Goal: Information Seeking & Learning: Learn about a topic

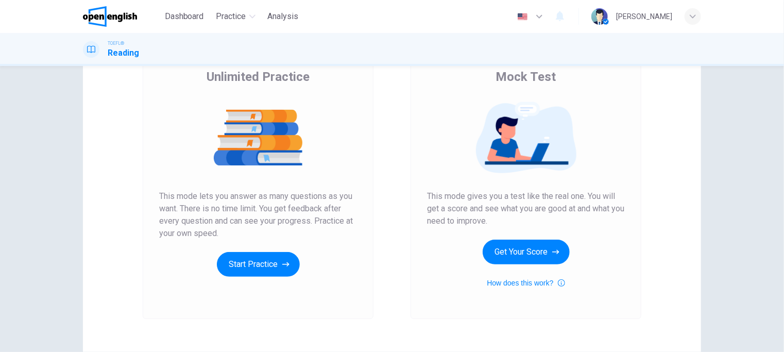
scroll to position [103, 0]
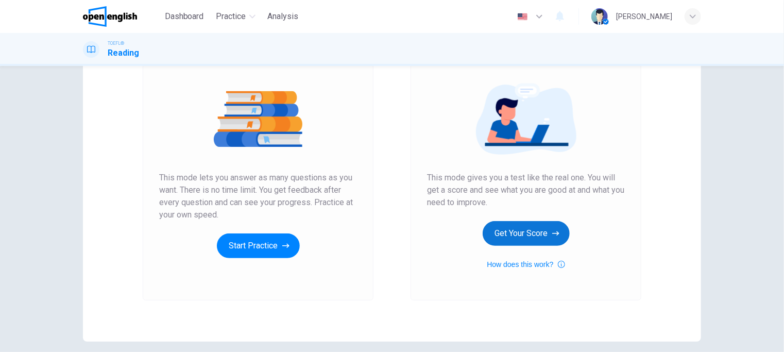
click at [509, 233] on button "Get Your Score" at bounding box center [526, 233] width 87 height 25
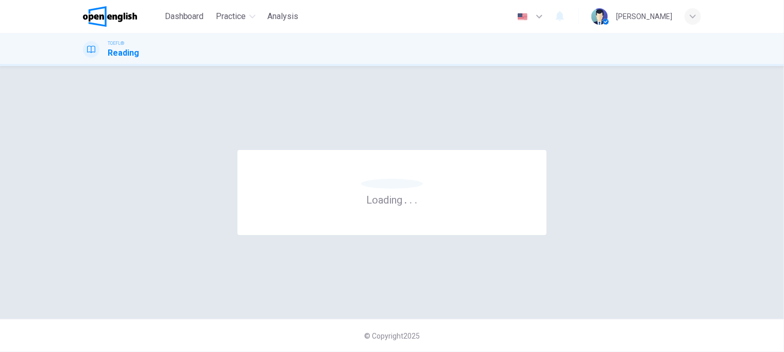
scroll to position [0, 0]
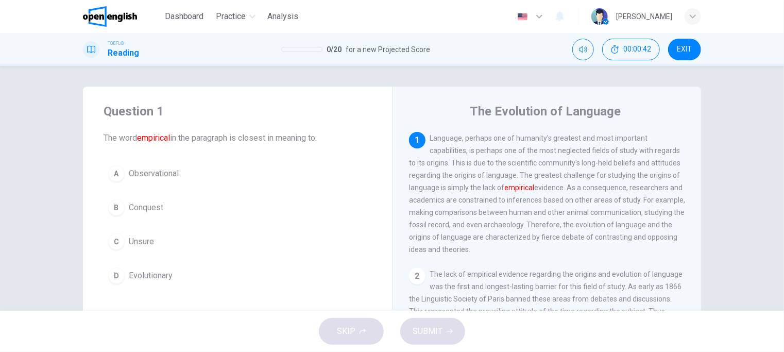
click at [140, 168] on span "Observational" at bounding box center [154, 173] width 50 height 12
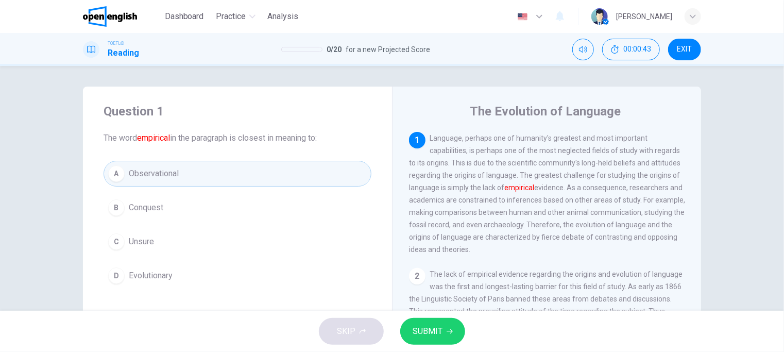
click at [440, 333] on span "SUBMIT" at bounding box center [428, 331] width 30 height 14
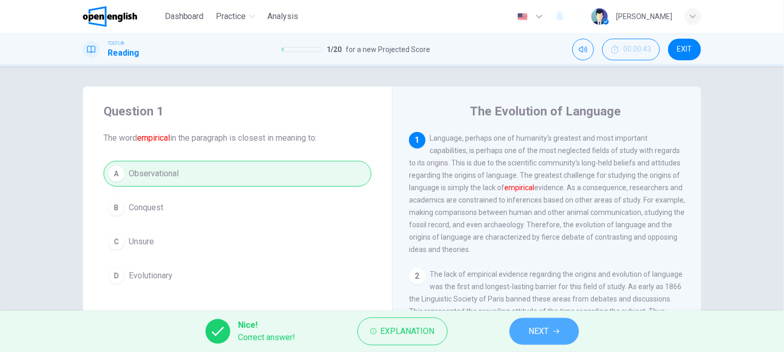
click at [553, 335] on button "NEXT" at bounding box center [545, 331] width 70 height 27
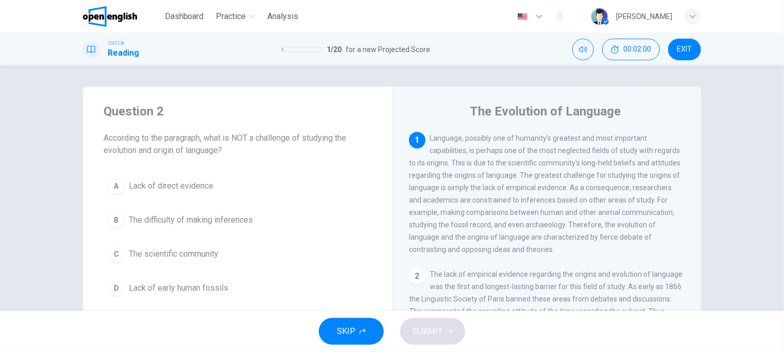
click at [175, 187] on span "Lack of direct evidence" at bounding box center [171, 186] width 85 height 12
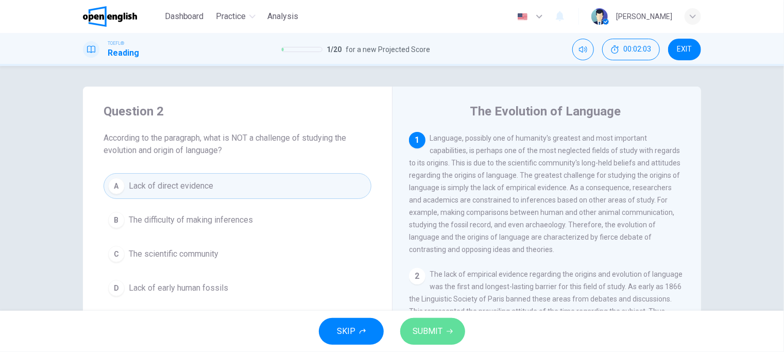
click at [434, 328] on span "SUBMIT" at bounding box center [428, 331] width 30 height 14
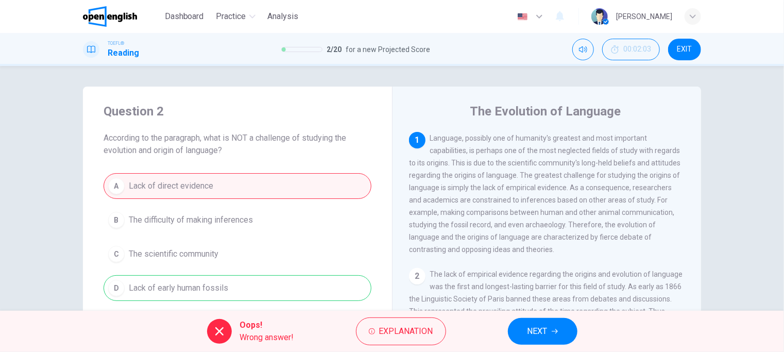
click at [534, 328] on span "NEXT" at bounding box center [538, 331] width 20 height 14
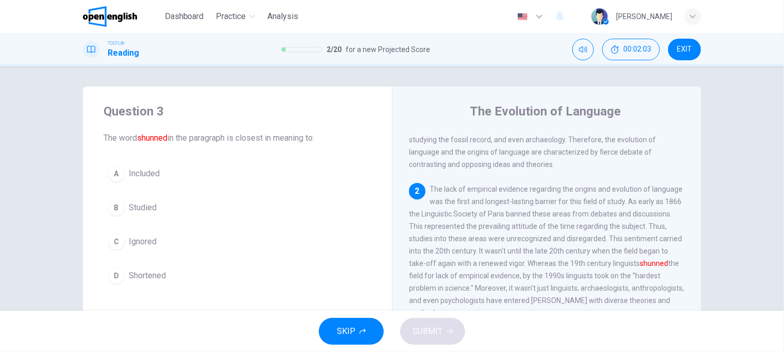
scroll to position [87, 0]
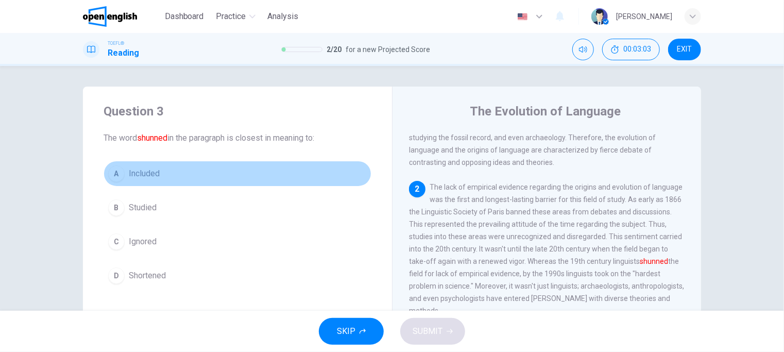
click at [143, 170] on span "Included" at bounding box center [144, 173] width 31 height 12
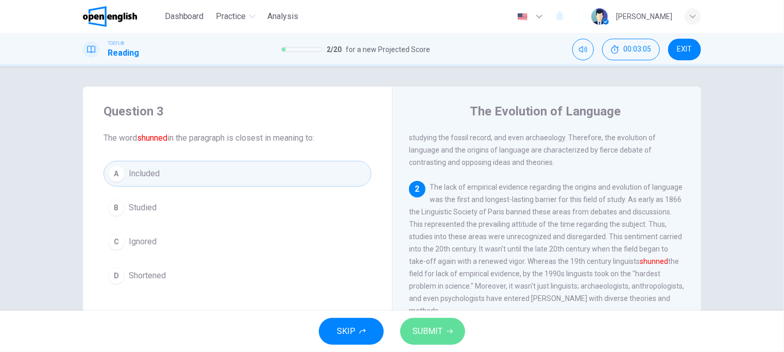
click at [438, 337] on span "SUBMIT" at bounding box center [428, 331] width 30 height 14
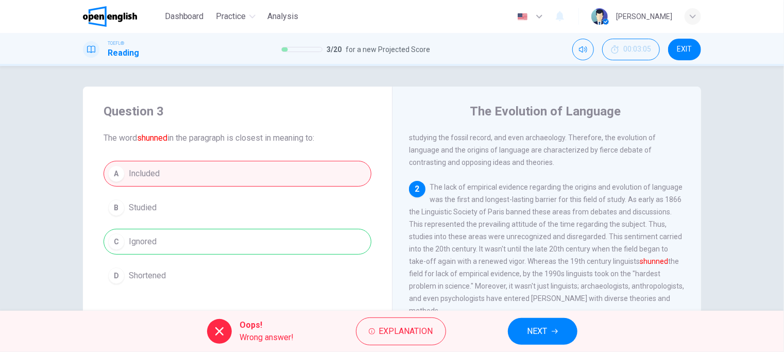
click at [538, 334] on span "NEXT" at bounding box center [538, 331] width 20 height 14
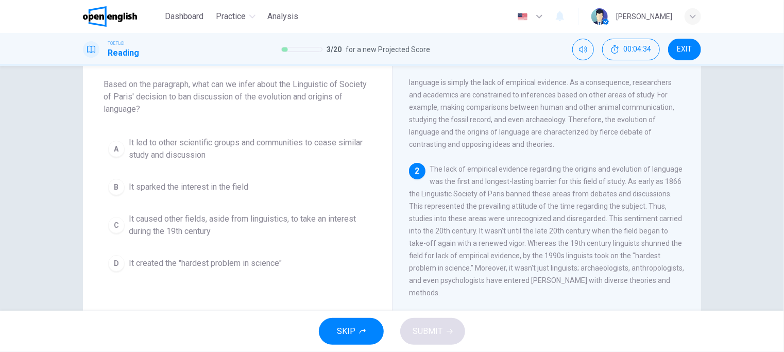
scroll to position [52, 0]
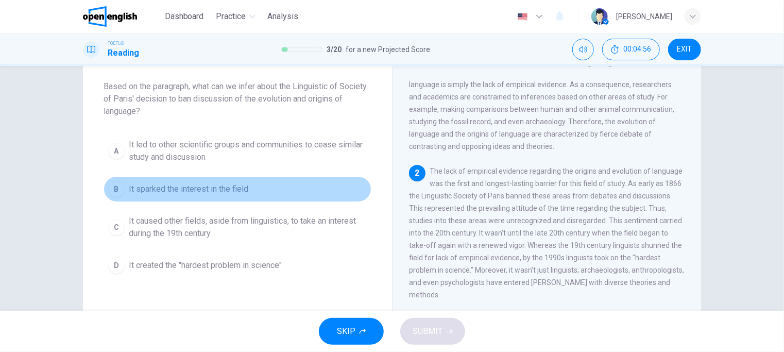
click at [178, 188] on span "It sparked the interest in the field" at bounding box center [189, 189] width 120 height 12
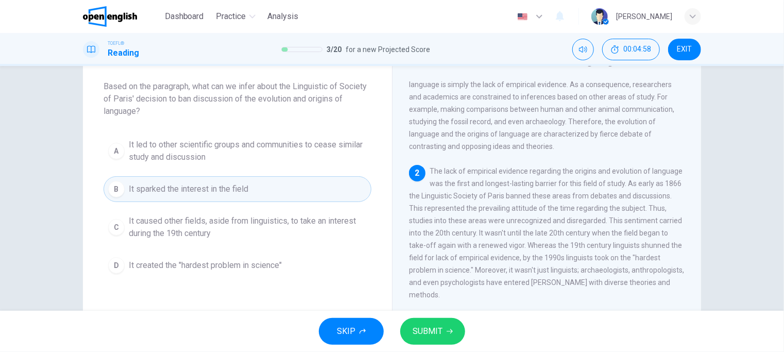
click at [441, 333] on span "SUBMIT" at bounding box center [428, 331] width 30 height 14
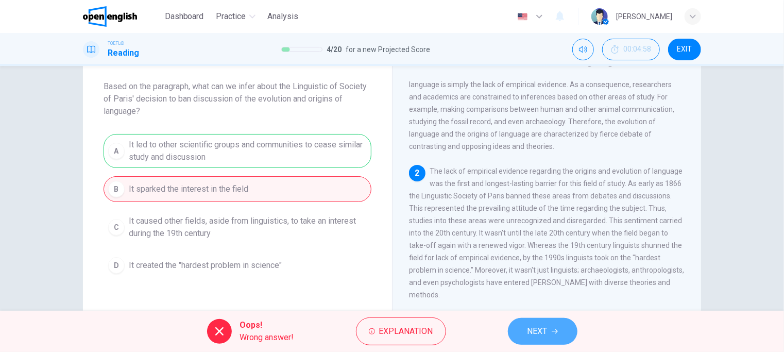
click at [559, 336] on button "NEXT" at bounding box center [543, 331] width 70 height 27
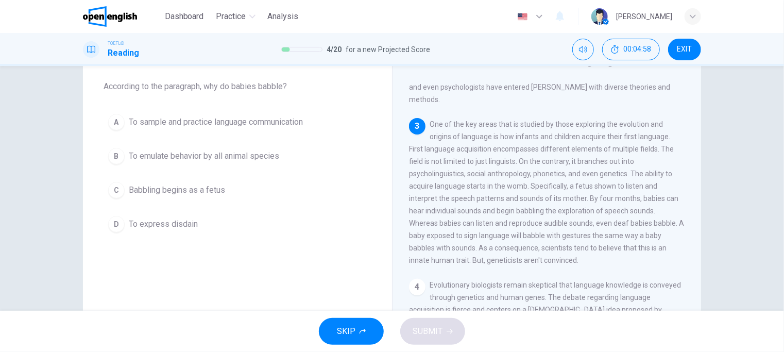
scroll to position [253, 0]
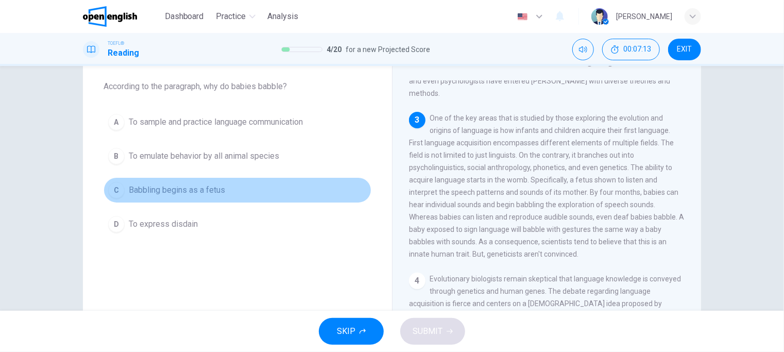
click at [129, 191] on span "Babbling begins as a fetus" at bounding box center [177, 190] width 96 height 12
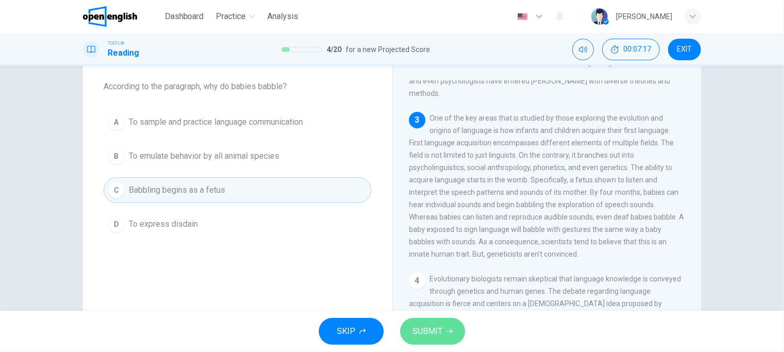
click at [425, 333] on span "SUBMIT" at bounding box center [428, 331] width 30 height 14
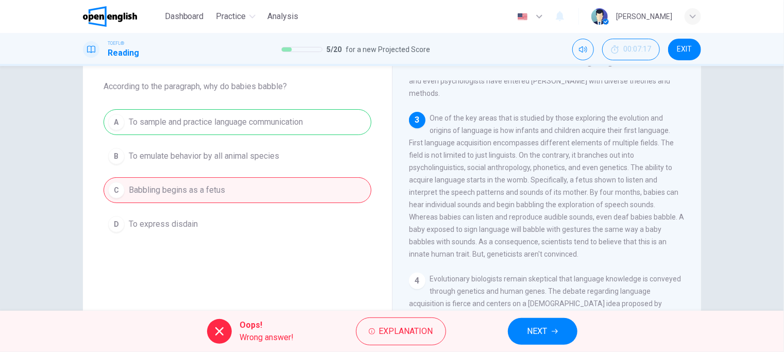
click at [553, 325] on button "NEXT" at bounding box center [543, 331] width 70 height 27
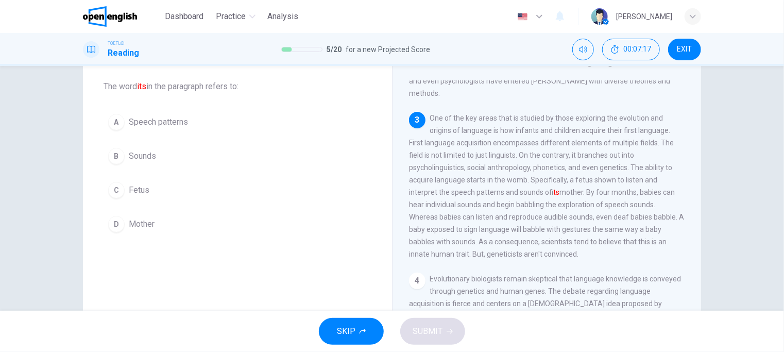
scroll to position [293, 0]
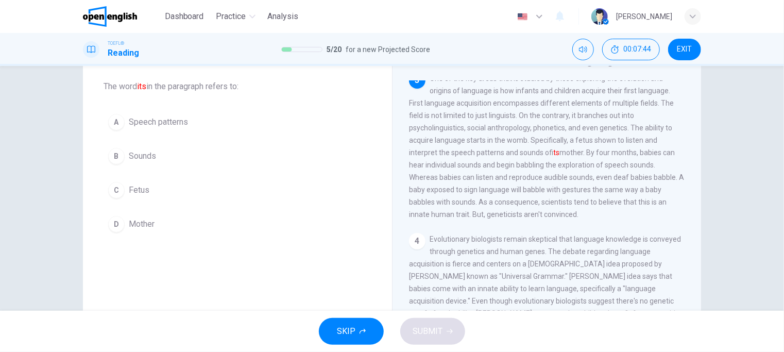
click at [136, 226] on span "Mother" at bounding box center [142, 224] width 26 height 12
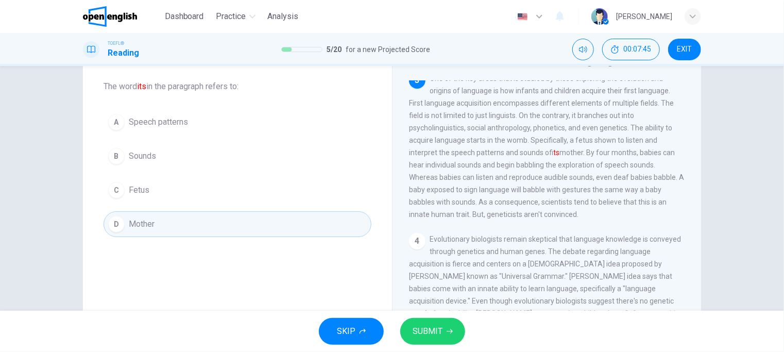
click at [451, 329] on icon "button" at bounding box center [450, 331] width 6 height 6
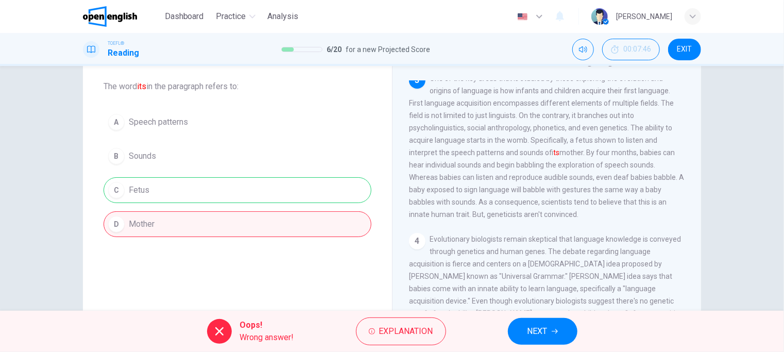
click at [545, 333] on span "NEXT" at bounding box center [538, 331] width 20 height 14
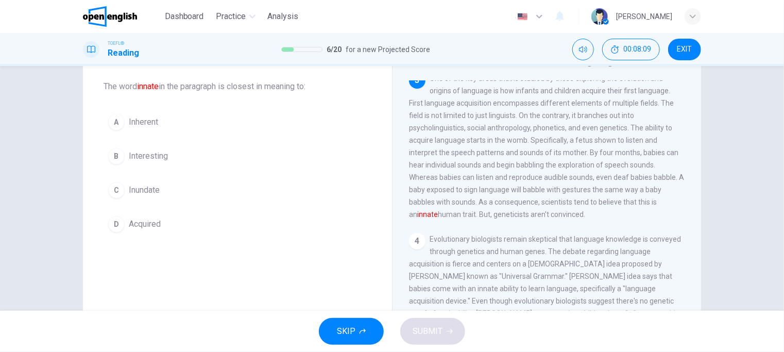
click at [125, 116] on button "A Inherent" at bounding box center [238, 122] width 268 height 26
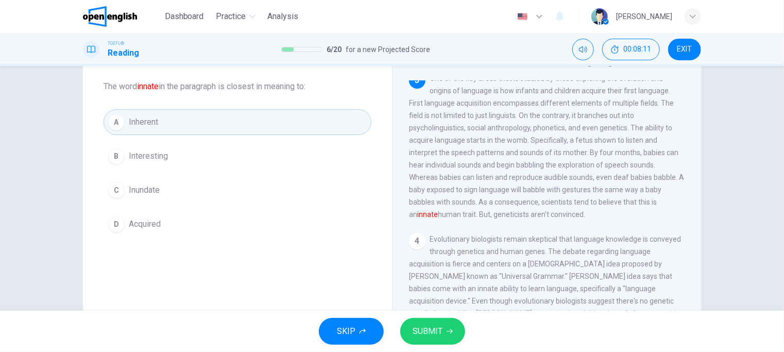
click at [436, 329] on span "SUBMIT" at bounding box center [428, 331] width 30 height 14
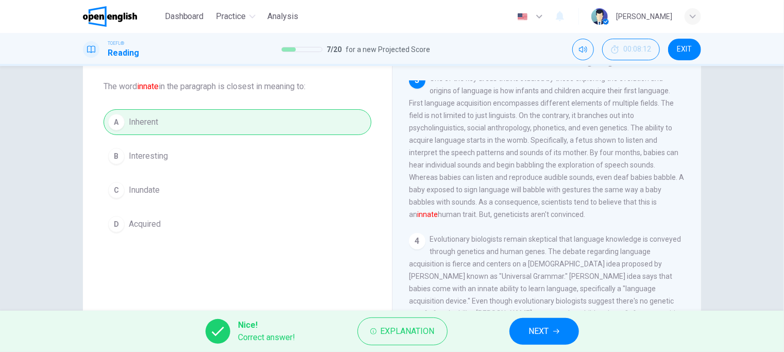
click at [541, 324] on span "NEXT" at bounding box center [539, 331] width 20 height 14
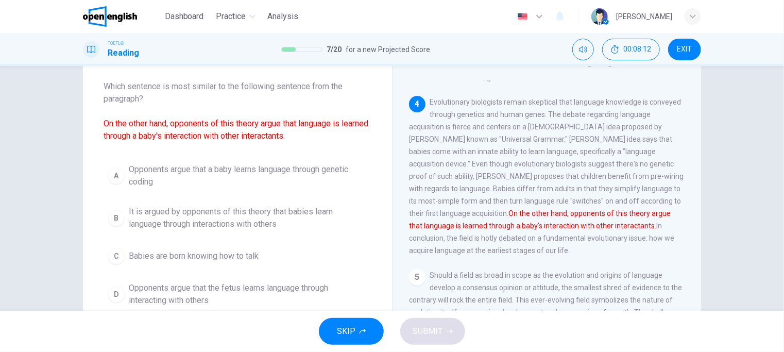
scroll to position [431, 0]
click at [213, 214] on span "It is argued by opponents of this theory that babies learn language through int…" at bounding box center [248, 218] width 238 height 25
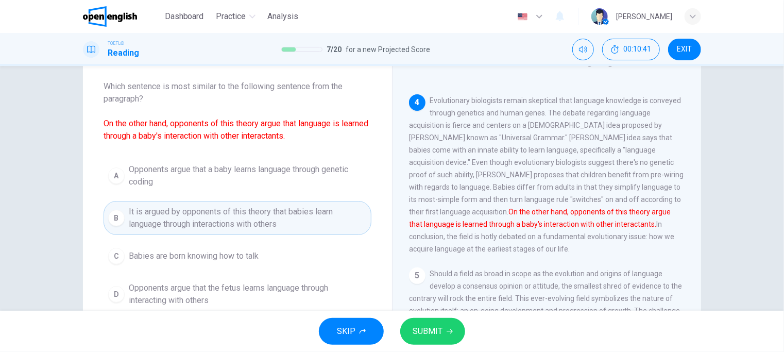
click at [428, 331] on span "SUBMIT" at bounding box center [428, 331] width 30 height 14
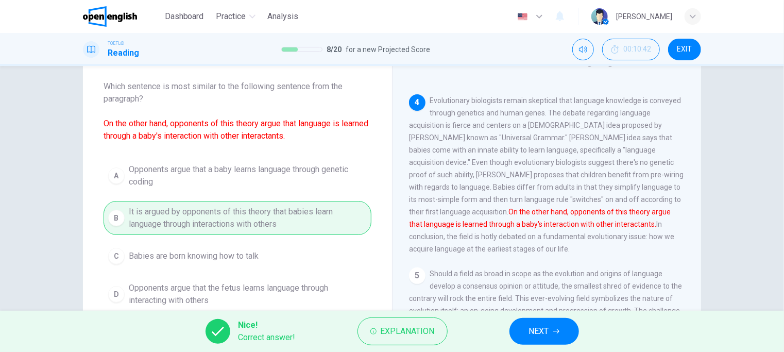
click at [543, 329] on span "NEXT" at bounding box center [539, 331] width 20 height 14
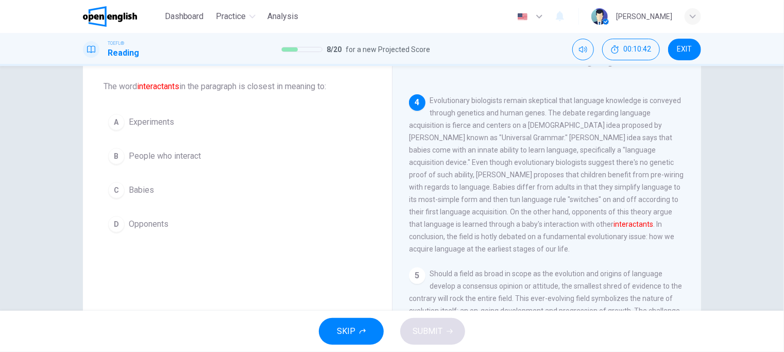
scroll to position [459, 0]
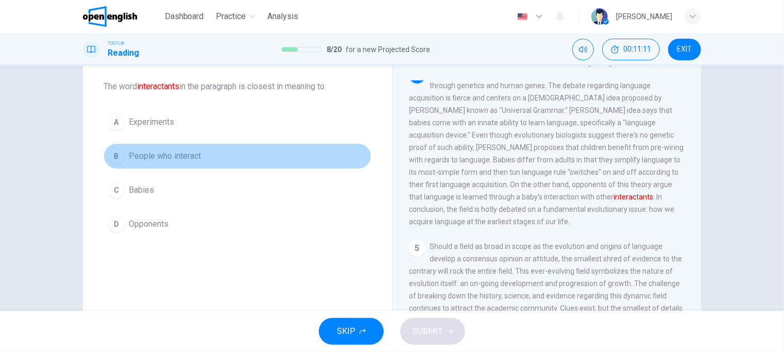
click at [148, 145] on button "B People who interact" at bounding box center [238, 156] width 268 height 26
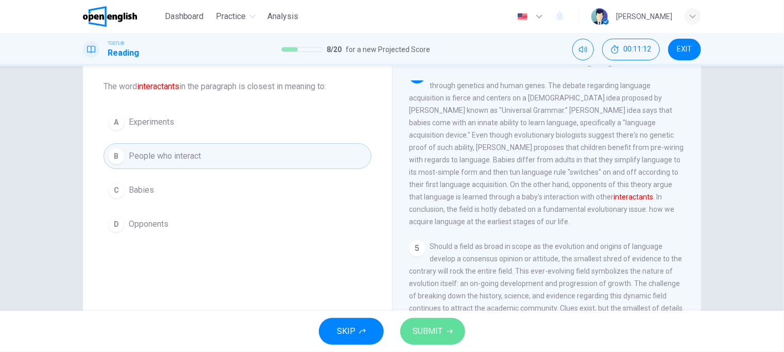
click at [434, 331] on span "SUBMIT" at bounding box center [428, 331] width 30 height 14
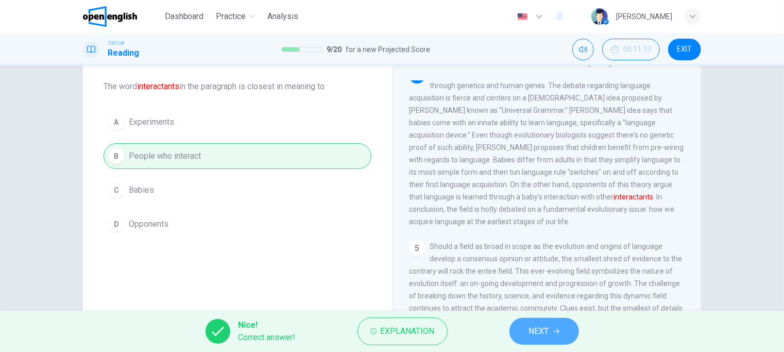
click at [537, 330] on span "NEXT" at bounding box center [539, 331] width 20 height 14
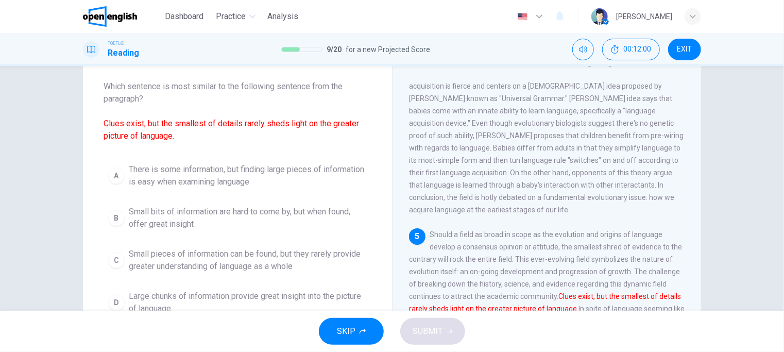
click at [215, 258] on span "Small pieces of information can be found, but they rarely provide greater under…" at bounding box center [248, 260] width 238 height 25
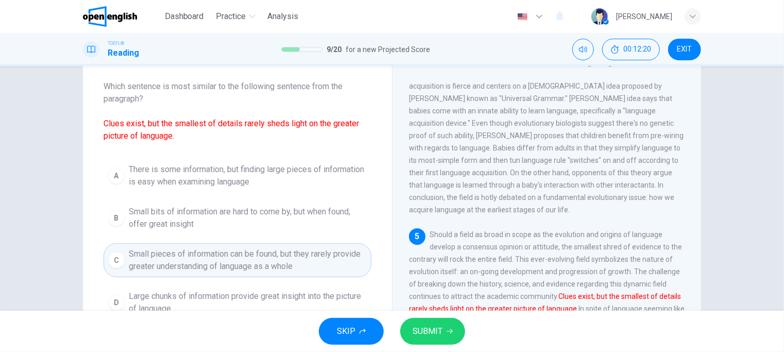
click at [440, 328] on span "SUBMIT" at bounding box center [428, 331] width 30 height 14
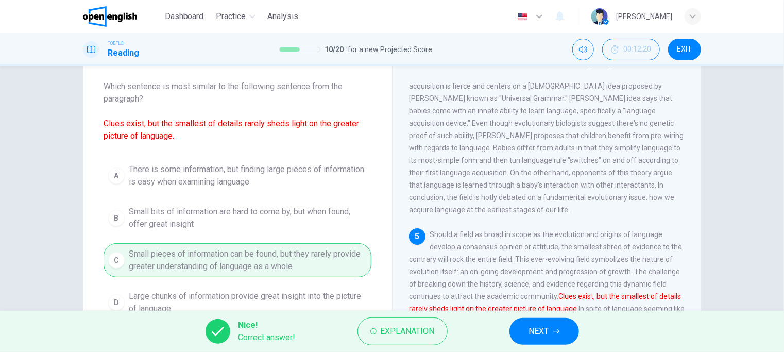
click at [544, 338] on span "NEXT" at bounding box center [539, 331] width 20 height 14
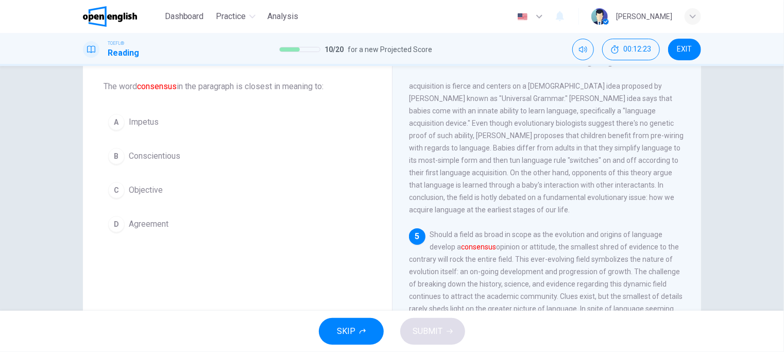
scroll to position [103, 0]
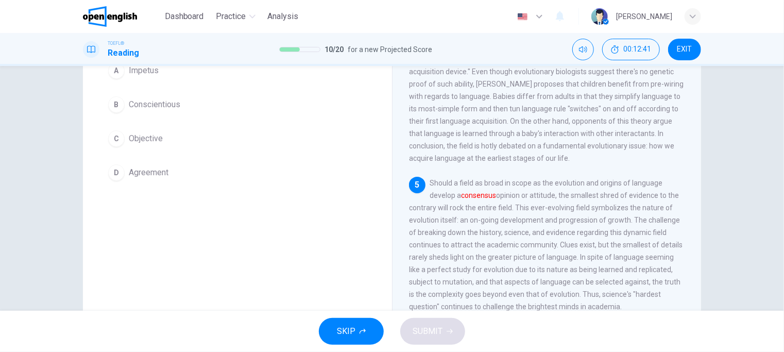
click at [148, 143] on span "Objective" at bounding box center [146, 138] width 34 height 12
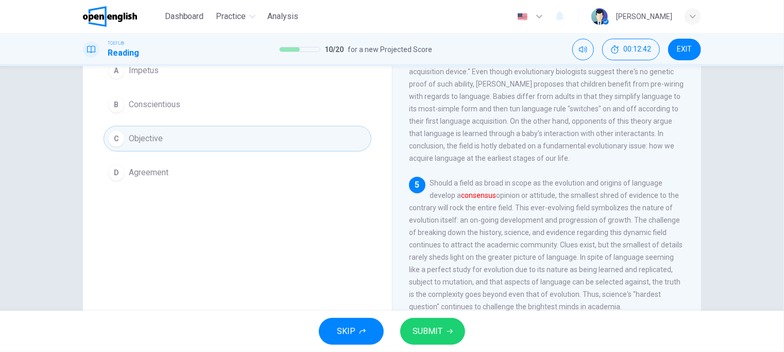
click at [441, 329] on span "SUBMIT" at bounding box center [428, 331] width 30 height 14
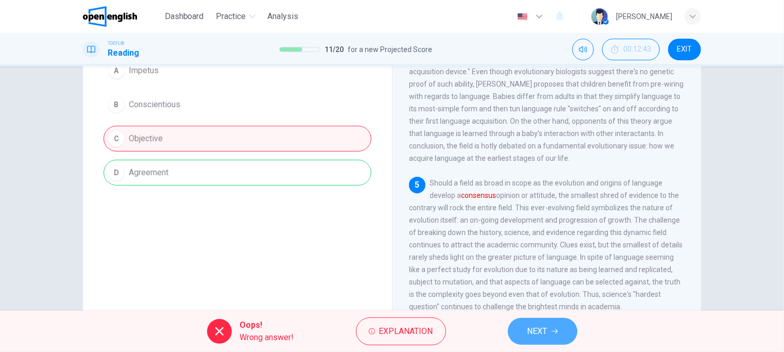
click at [548, 328] on button "NEXT" at bounding box center [543, 331] width 70 height 27
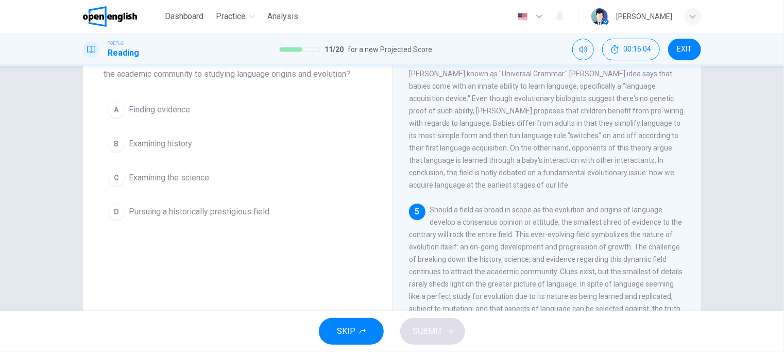
scroll to position [25, 0]
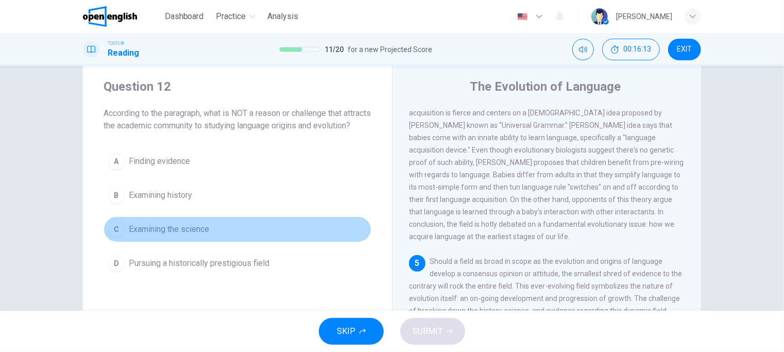
click at [139, 235] on span "Examining the science" at bounding box center [169, 229] width 80 height 12
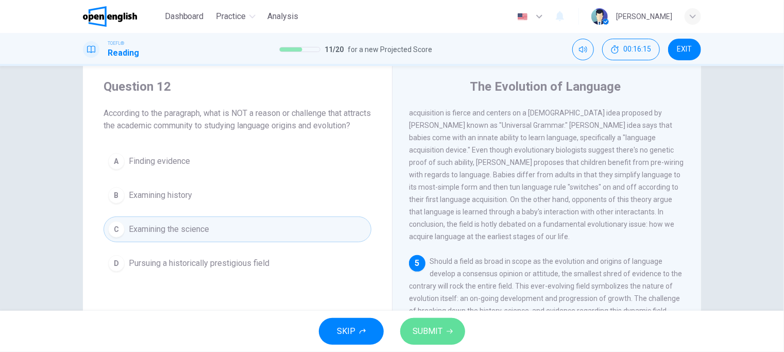
click at [456, 332] on button "SUBMIT" at bounding box center [432, 331] width 65 height 27
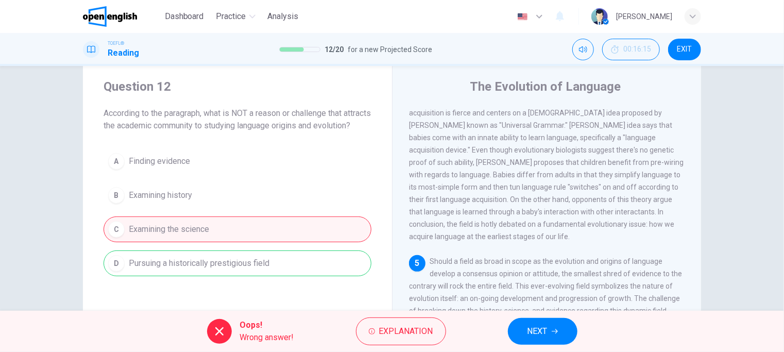
click at [557, 329] on icon "button" at bounding box center [555, 331] width 6 height 6
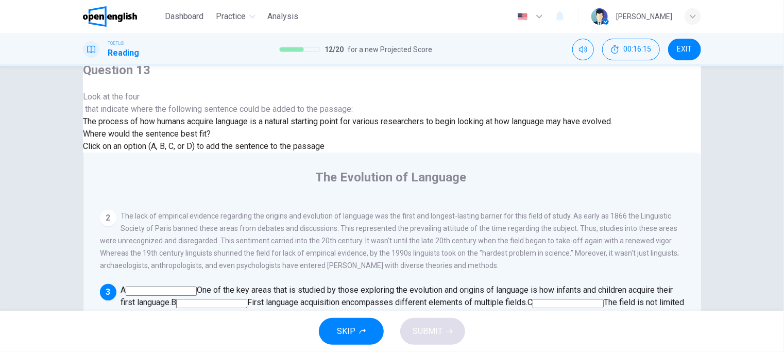
scroll to position [174, 0]
click at [233, 311] on input at bounding box center [197, 315] width 71 height 9
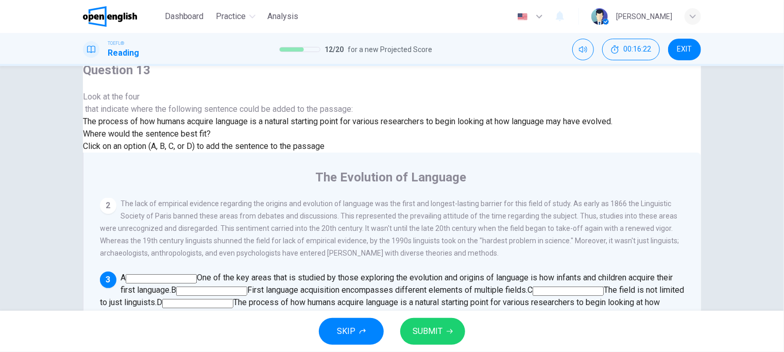
click at [433, 328] on span "SUBMIT" at bounding box center [428, 331] width 30 height 14
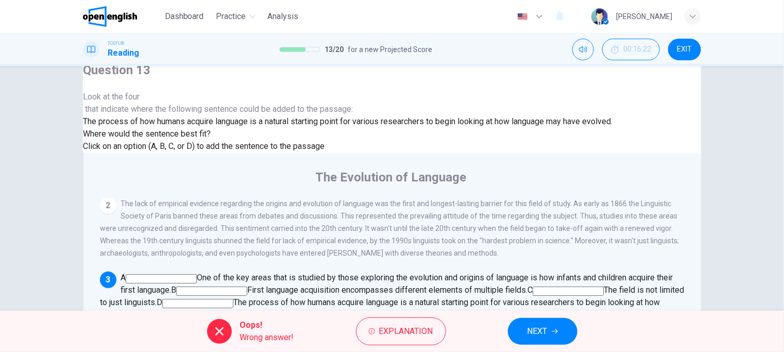
click at [552, 330] on icon "button" at bounding box center [555, 331] width 6 height 6
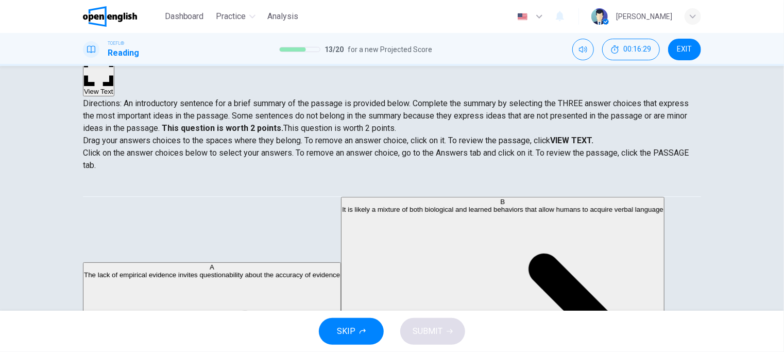
scroll to position [52, 0]
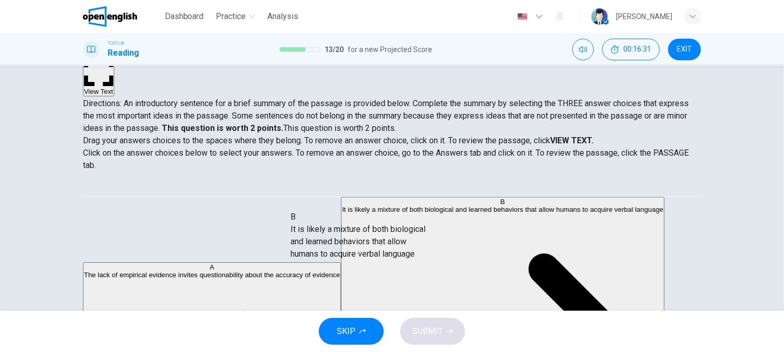
drag, startPoint x: 163, startPoint y: 235, endPoint x: 354, endPoint y: 248, distance: 191.0
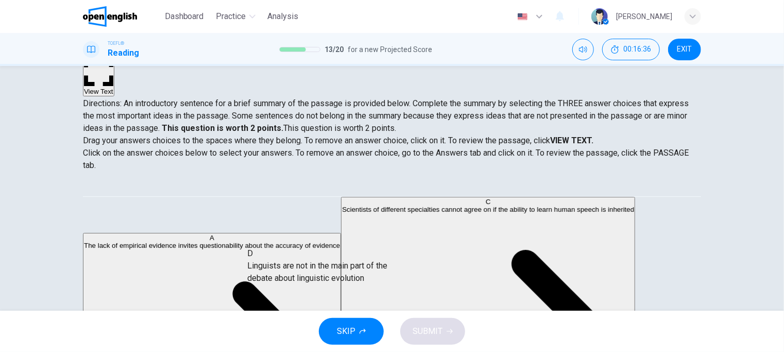
drag, startPoint x: 178, startPoint y: 294, endPoint x: 328, endPoint y: 271, distance: 151.8
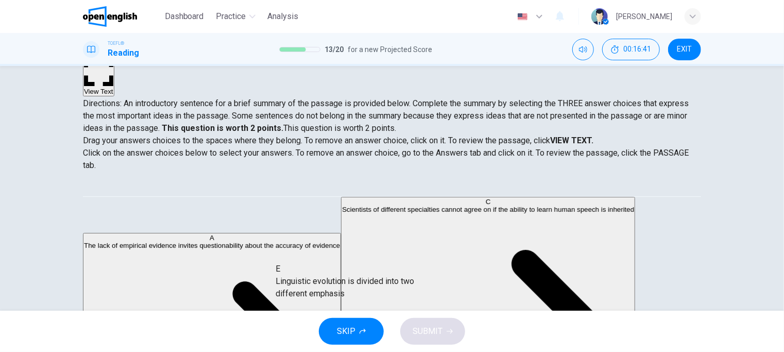
drag, startPoint x: 169, startPoint y: 295, endPoint x: 348, endPoint y: 285, distance: 179.6
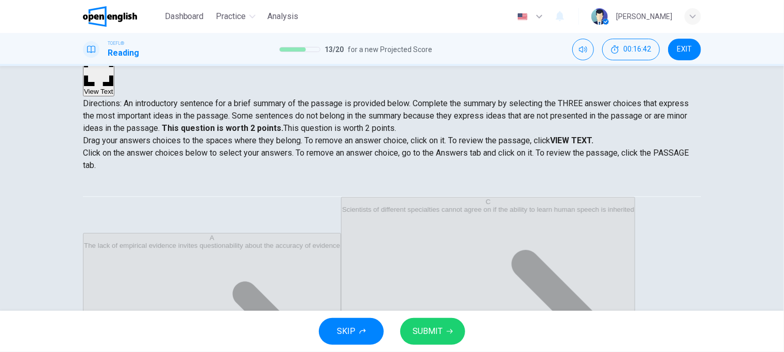
scroll to position [19, 0]
click at [436, 330] on span "SUBMIT" at bounding box center [428, 331] width 30 height 14
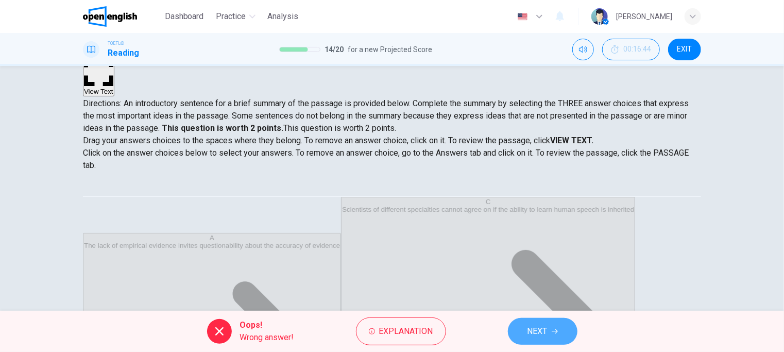
click at [553, 334] on icon "button" at bounding box center [555, 331] width 6 height 6
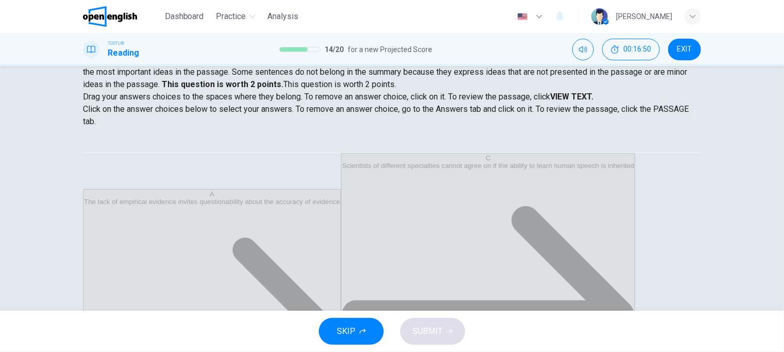
scroll to position [103, 0]
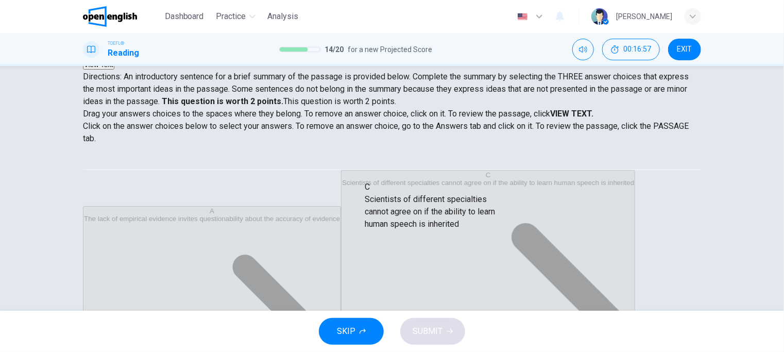
drag, startPoint x: 194, startPoint y: 234, endPoint x: 461, endPoint y: 211, distance: 268.0
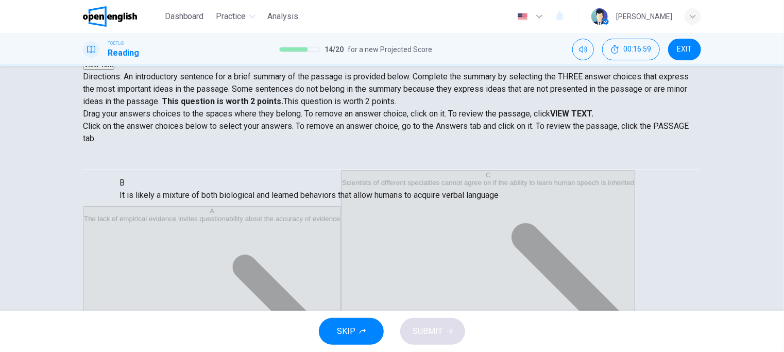
scroll to position [0, 0]
drag, startPoint x: 383, startPoint y: 192, endPoint x: 216, endPoint y: 201, distance: 167.2
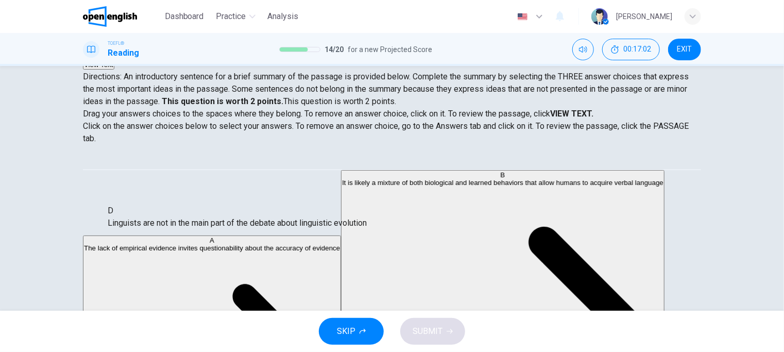
drag, startPoint x: 369, startPoint y: 185, endPoint x: 189, endPoint y: 221, distance: 183.8
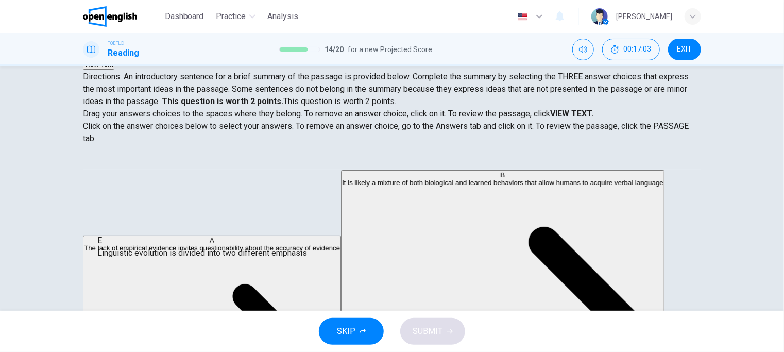
drag, startPoint x: 352, startPoint y: 193, endPoint x: 172, endPoint y: 257, distance: 192.0
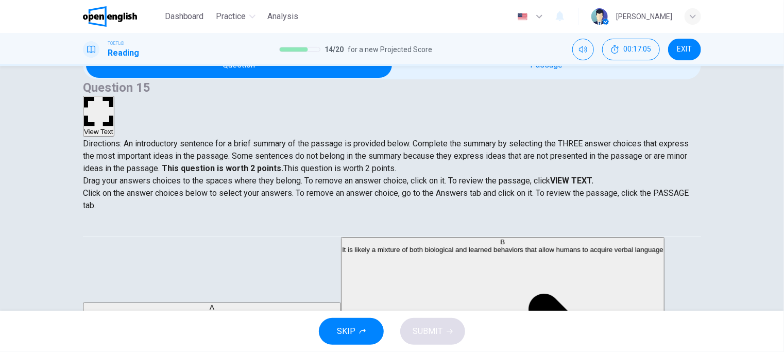
scroll to position [52, 0]
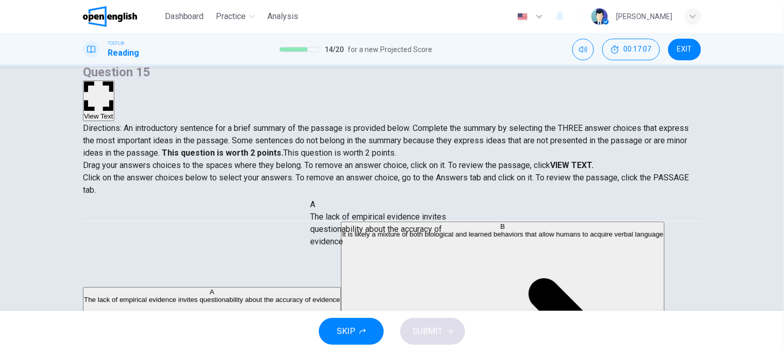
drag, startPoint x: 169, startPoint y: 241, endPoint x: 382, endPoint y: 226, distance: 213.8
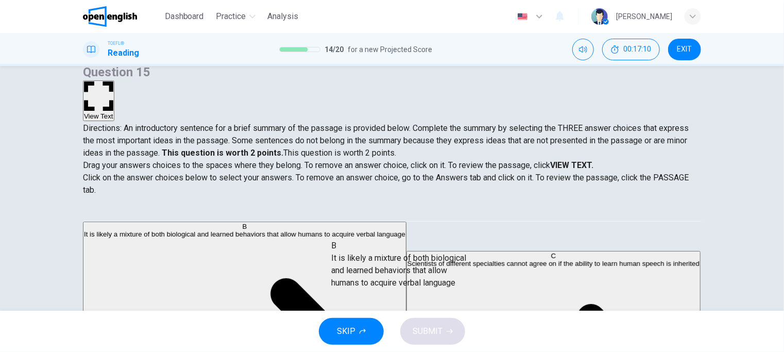
drag, startPoint x: 185, startPoint y: 247, endPoint x: 420, endPoint y: 274, distance: 236.0
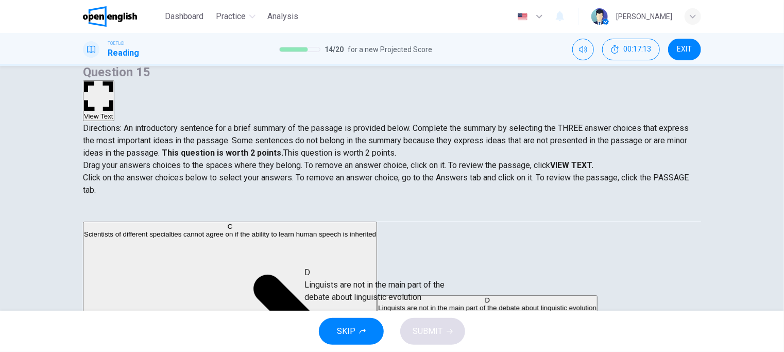
drag, startPoint x: 156, startPoint y: 300, endPoint x: 364, endPoint y: 280, distance: 209.6
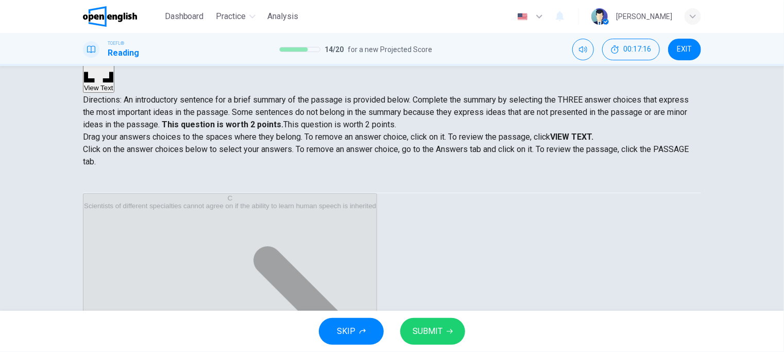
scroll to position [103, 0]
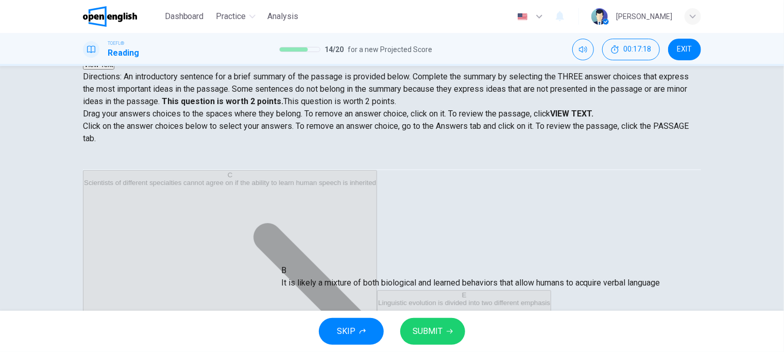
drag, startPoint x: 337, startPoint y: 229, endPoint x: 344, endPoint y: 288, distance: 58.6
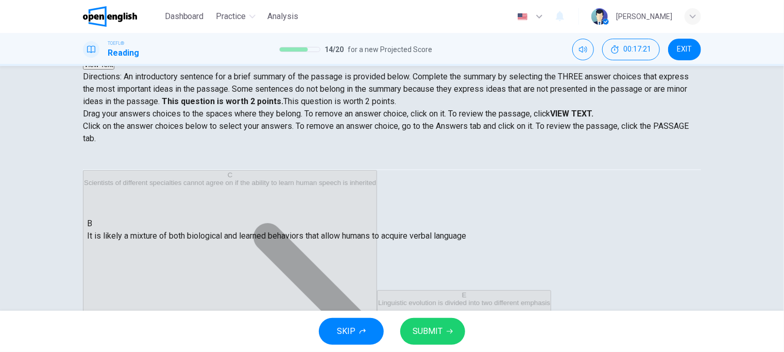
drag, startPoint x: 353, startPoint y: 224, endPoint x: 163, endPoint y: 230, distance: 190.2
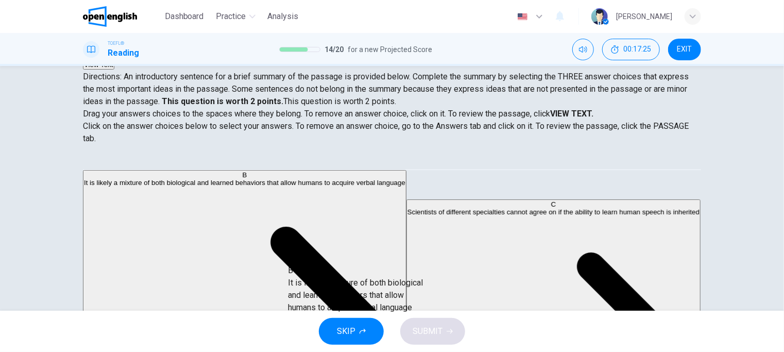
drag, startPoint x: 157, startPoint y: 211, endPoint x: 347, endPoint y: 316, distance: 216.8
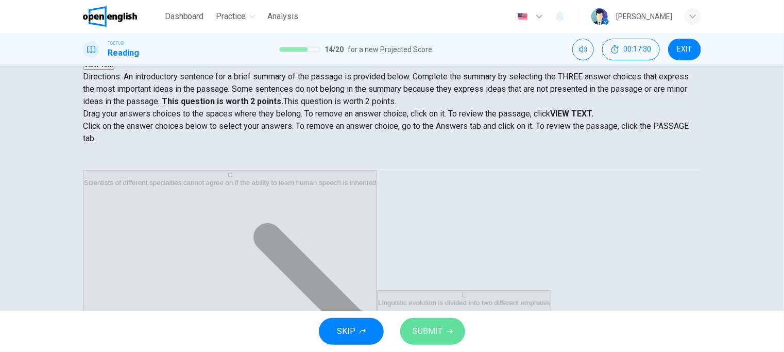
click at [447, 328] on icon "button" at bounding box center [450, 331] width 6 height 6
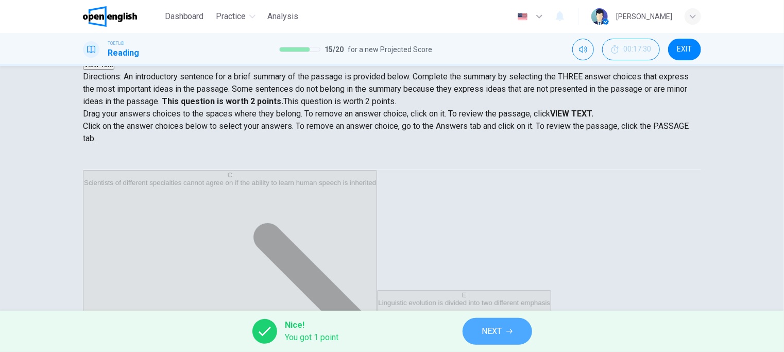
click at [495, 331] on span "NEXT" at bounding box center [492, 331] width 20 height 14
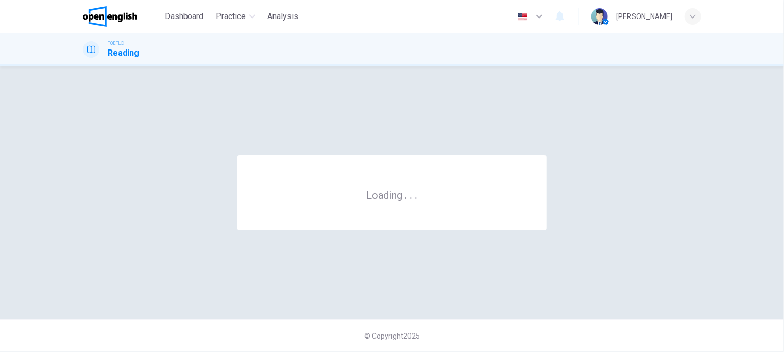
scroll to position [0, 0]
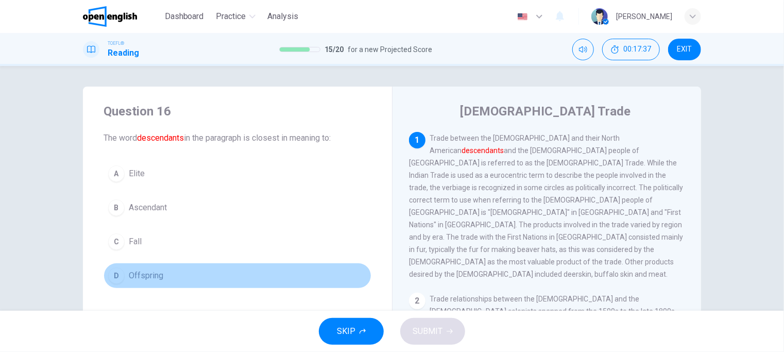
click at [143, 277] on span "Offspring" at bounding box center [146, 275] width 35 height 12
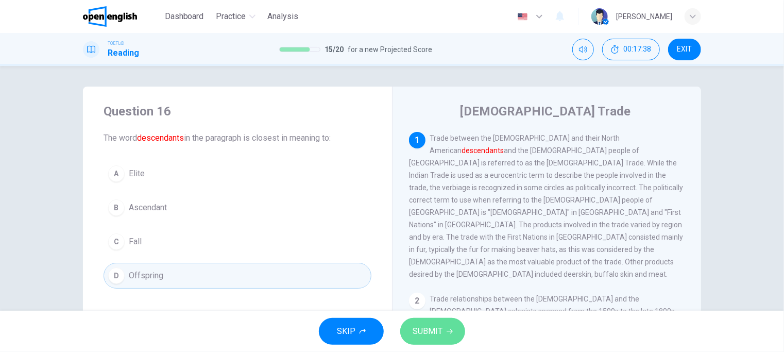
click at [438, 329] on span "SUBMIT" at bounding box center [428, 331] width 30 height 14
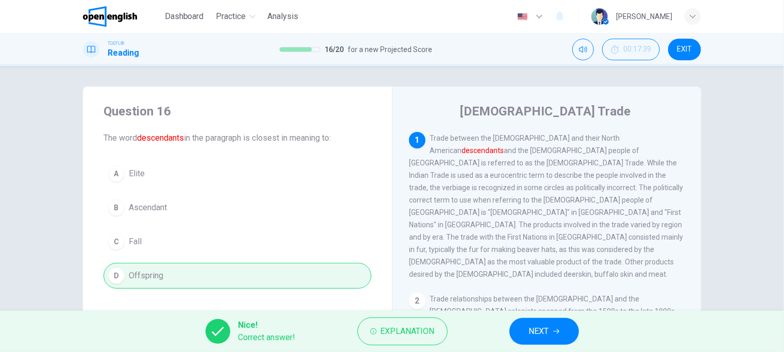
click at [536, 331] on span "NEXT" at bounding box center [539, 331] width 20 height 14
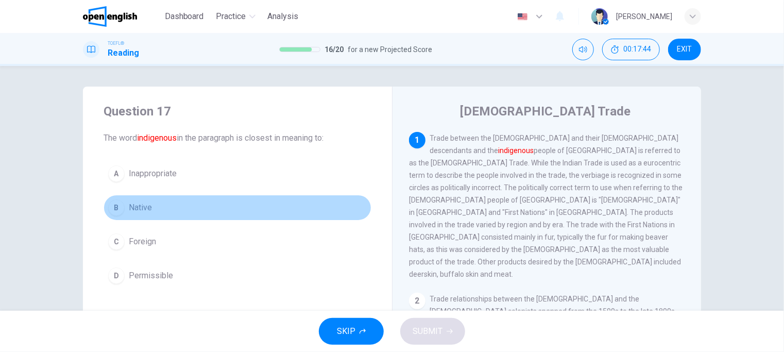
click at [142, 202] on span "Native" at bounding box center [140, 207] width 23 height 12
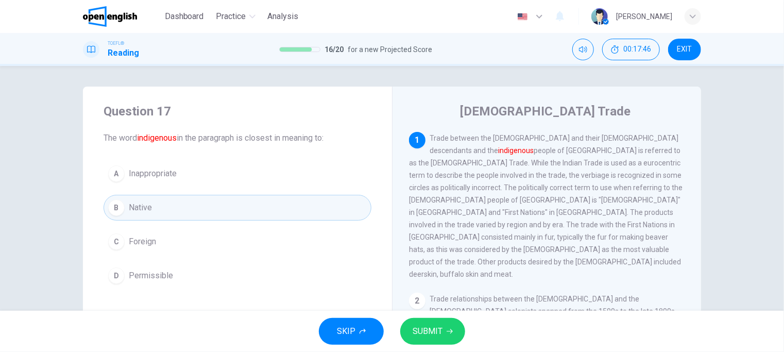
click at [437, 329] on span "SUBMIT" at bounding box center [428, 331] width 30 height 14
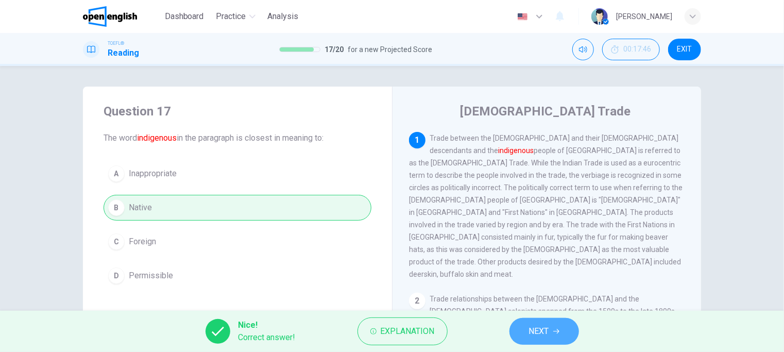
click at [536, 337] on span "NEXT" at bounding box center [539, 331] width 20 height 14
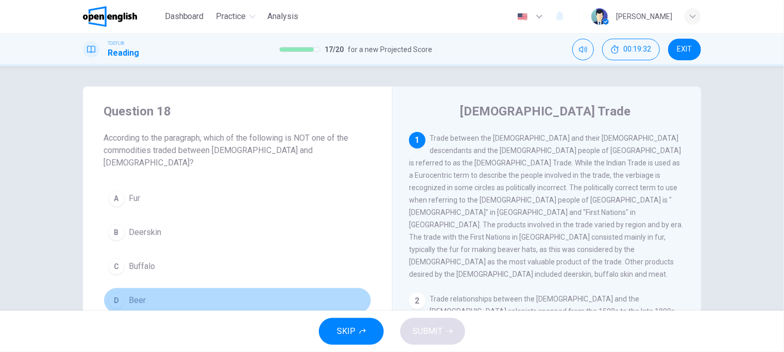
click at [138, 294] on span "Beer" at bounding box center [137, 300] width 17 height 12
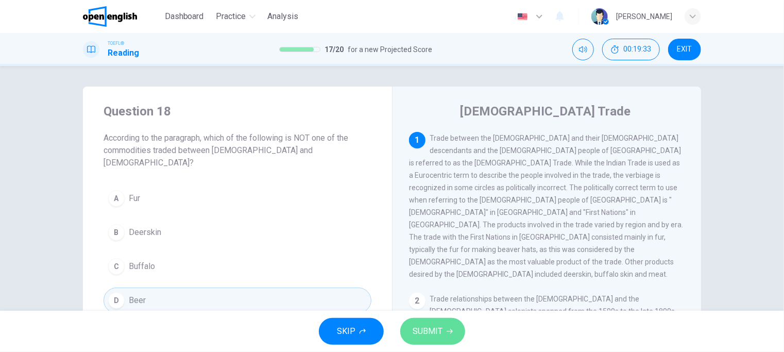
click at [446, 324] on button "SUBMIT" at bounding box center [432, 331] width 65 height 27
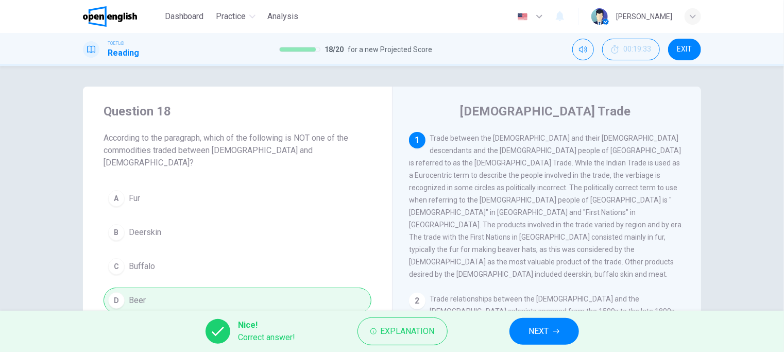
click at [564, 334] on button "NEXT" at bounding box center [545, 331] width 70 height 27
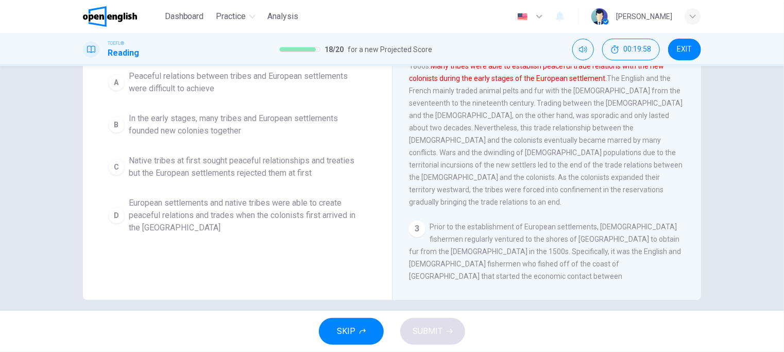
scroll to position [155, 0]
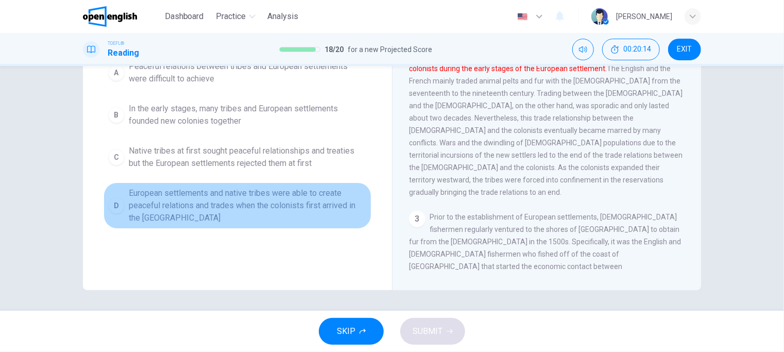
click at [183, 200] on span "European settlements and native tribes were able to create peaceful relations a…" at bounding box center [248, 205] width 238 height 37
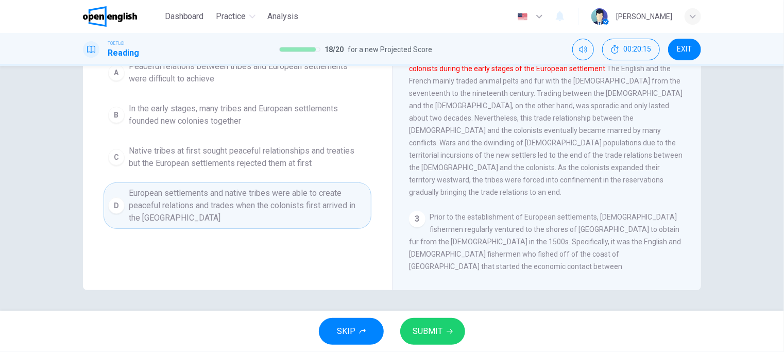
click at [429, 330] on span "SUBMIT" at bounding box center [428, 331] width 30 height 14
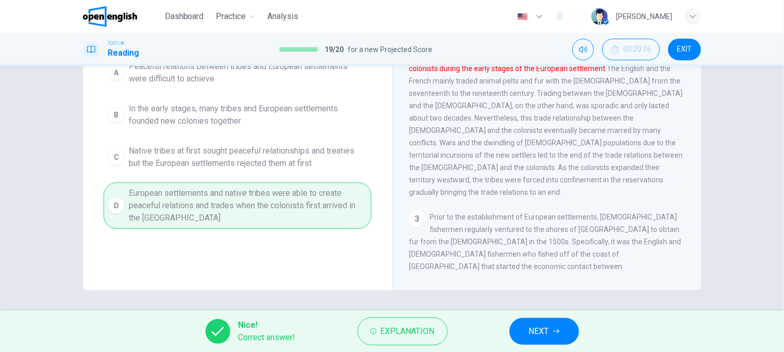
click at [536, 333] on span "NEXT" at bounding box center [539, 331] width 20 height 14
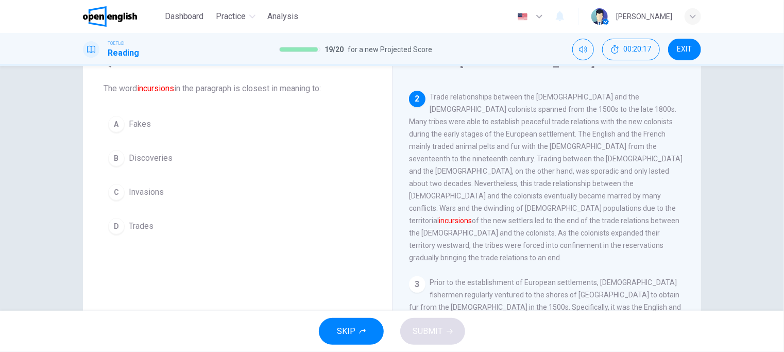
scroll to position [0, 0]
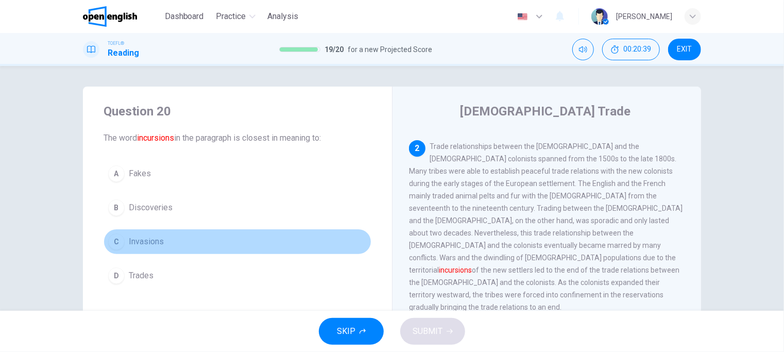
click at [138, 242] on span "Invasions" at bounding box center [146, 241] width 35 height 12
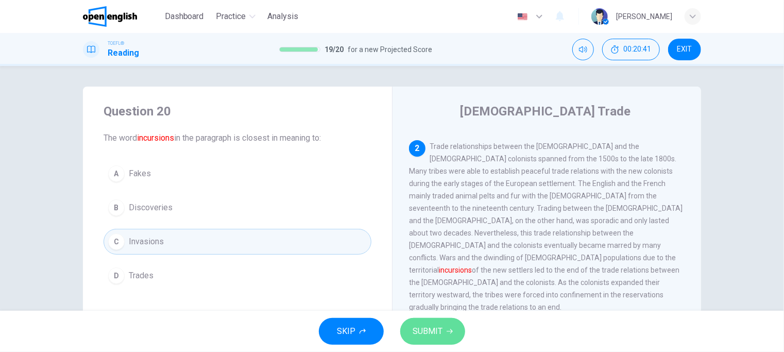
click at [433, 331] on span "SUBMIT" at bounding box center [428, 331] width 30 height 14
